Goal: Task Accomplishment & Management: Use online tool/utility

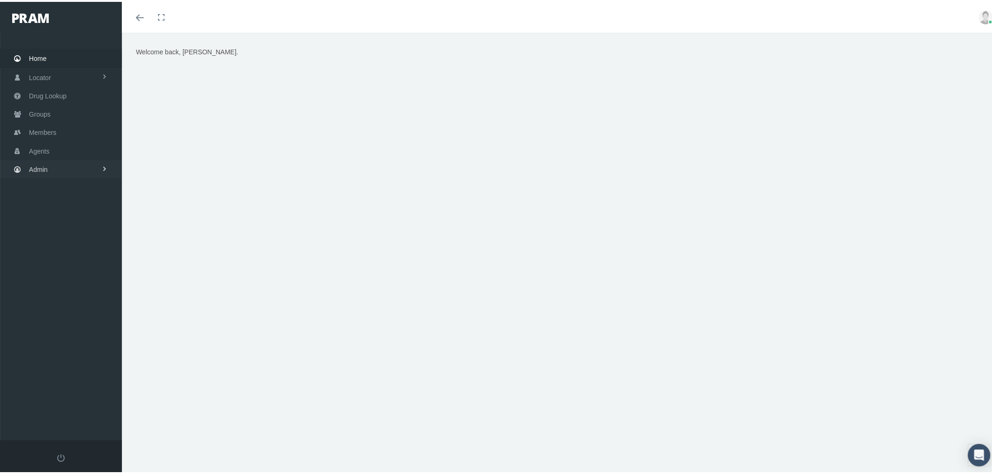
click at [94, 162] on link "Admin" at bounding box center [61, 167] width 122 height 18
click at [72, 188] on link "Security" at bounding box center [61, 187] width 122 height 16
click at [63, 237] on span "User Lookup" at bounding box center [55, 240] width 37 height 16
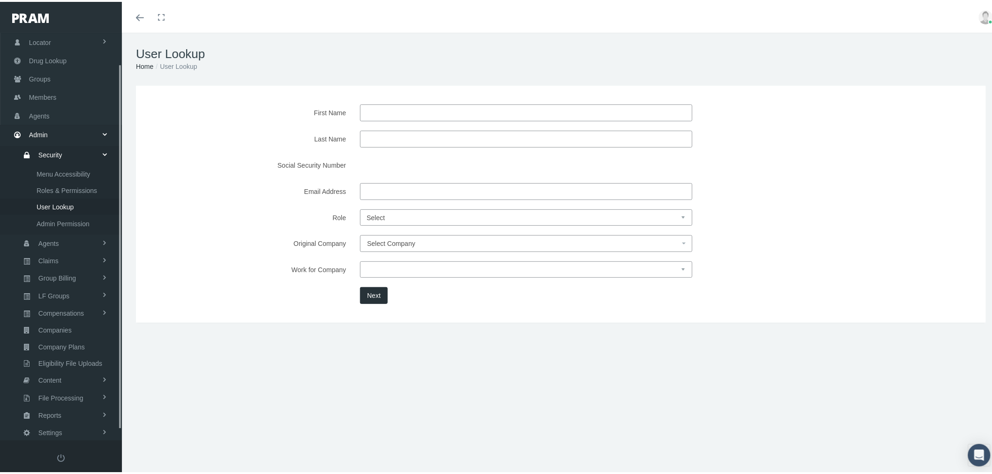
scroll to position [45, 0]
click at [380, 238] on span "Select Company" at bounding box center [391, 241] width 48 height 7
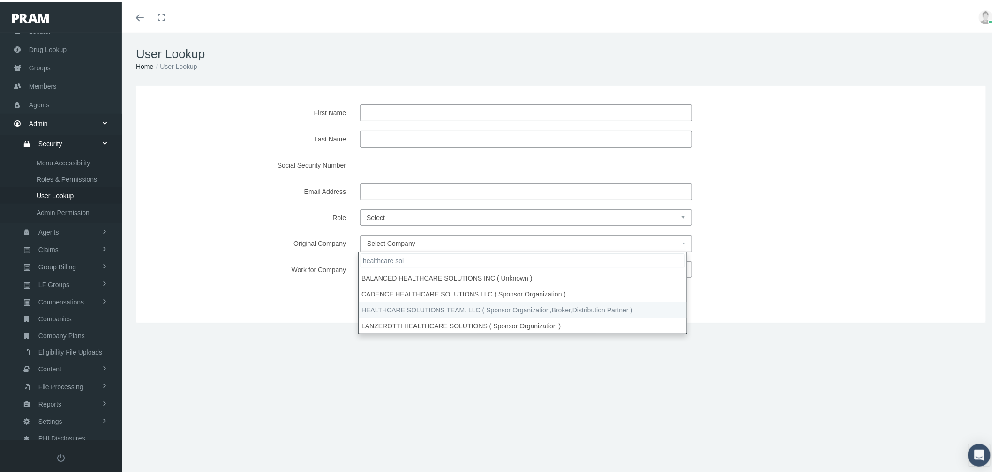
type input "healthcare sol"
select select "4847"
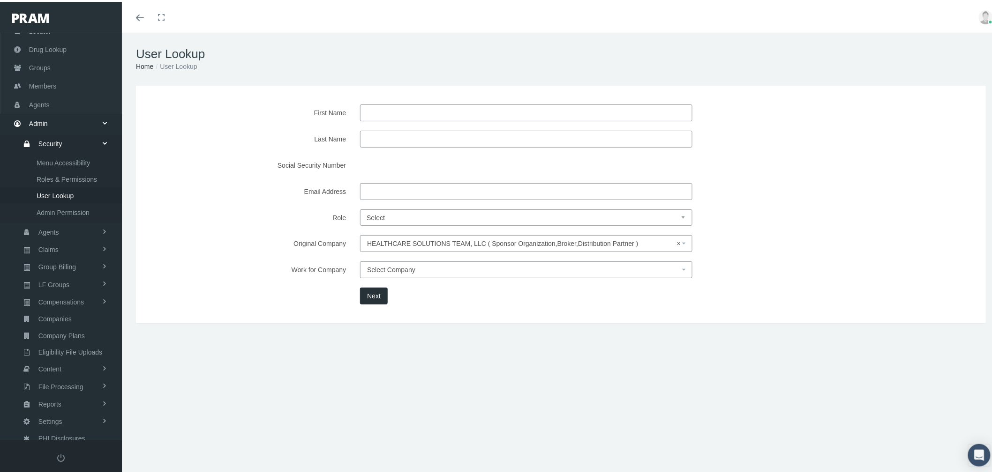
click at [388, 218] on select "Select Agent Master Admin Member Pram Admin Super Pram Admin" at bounding box center [526, 216] width 332 height 16
select select "8"
click at [360, 208] on select "Select Agent Master Admin Member Pram Admin Super Pram Admin" at bounding box center [526, 216] width 332 height 16
click at [377, 291] on button "Next" at bounding box center [374, 294] width 28 height 17
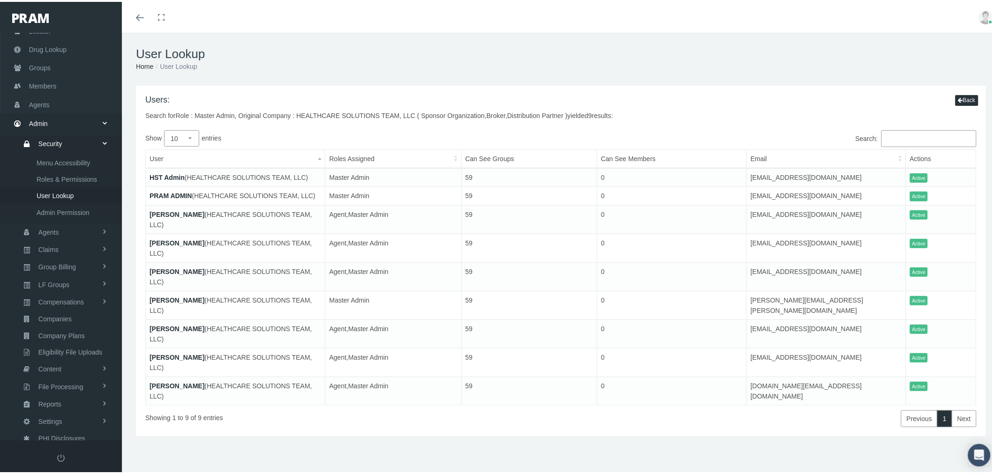
click at [172, 174] on link "HST Admin" at bounding box center [166, 175] width 35 height 7
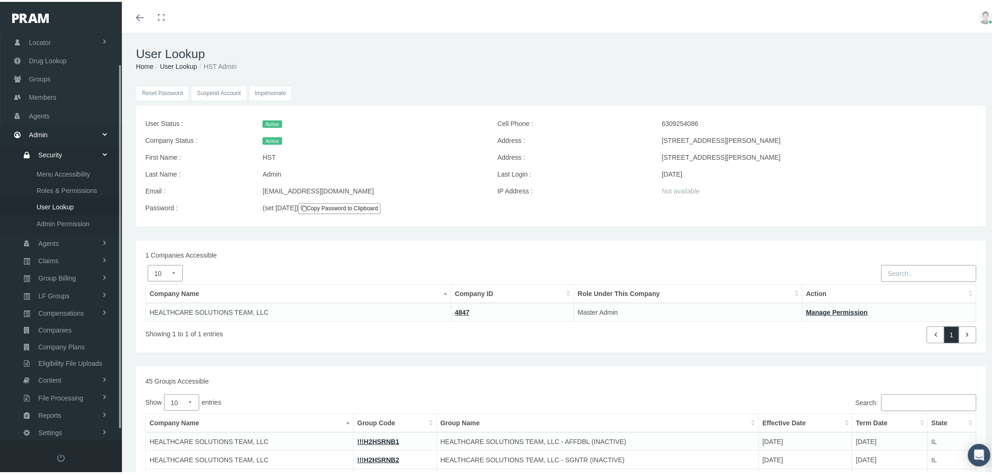
scroll to position [45, 0]
click at [266, 91] on input "Impersonate" at bounding box center [271, 91] width 44 height 15
